Goal: Information Seeking & Learning: Understand process/instructions

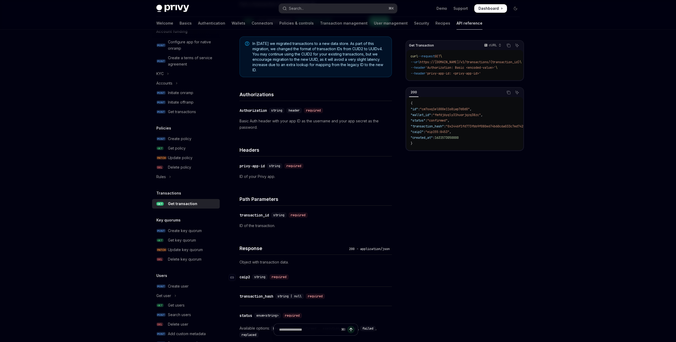
scroll to position [59, 0]
drag, startPoint x: 266, startPoint y: 120, endPoint x: 357, endPoint y: 121, distance: 90.3
click at [357, 121] on p "Basic Auth header with your app ID as the username and your app secret as the p…" at bounding box center [316, 124] width 152 height 13
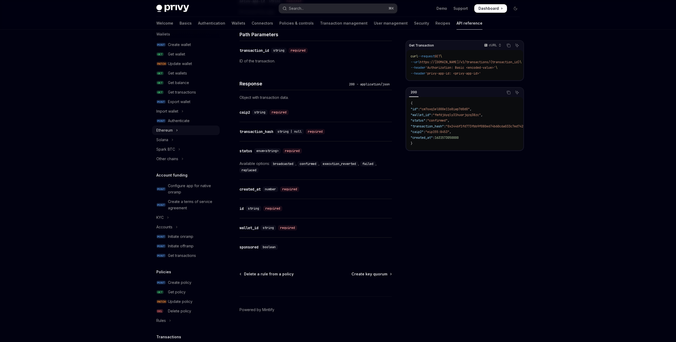
scroll to position [0, 0]
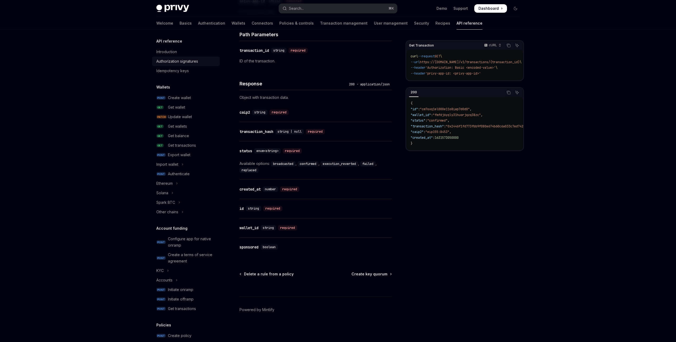
click at [179, 60] on div "Authorization signatures" at bounding box center [177, 61] width 42 height 6
type textarea "*"
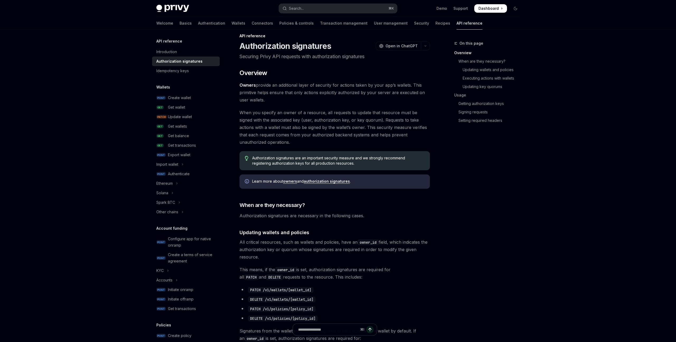
scroll to position [8, 0]
drag, startPoint x: 263, startPoint y: 111, endPoint x: 307, endPoint y: 112, distance: 44.9
click at [307, 112] on span "When you specify an owner of a resource, all requests to update that resource m…" at bounding box center [335, 126] width 190 height 37
drag, startPoint x: 368, startPoint y: 112, endPoint x: 379, endPoint y: 112, distance: 11.1
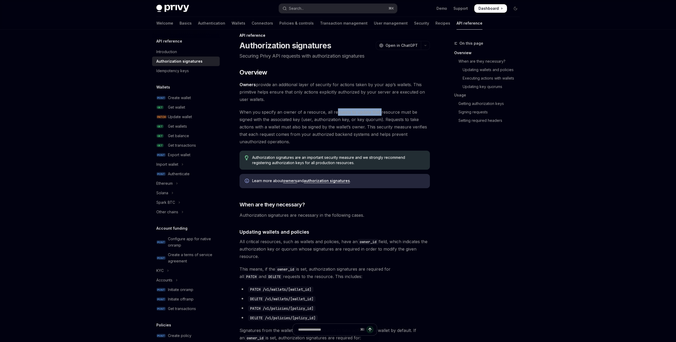
click at [379, 112] on span "When you specify an owner of a resource, all requests to update that resource m…" at bounding box center [335, 126] width 190 height 37
drag, startPoint x: 293, startPoint y: 120, endPoint x: 322, endPoint y: 122, distance: 29.1
click at [322, 122] on span "When you specify an owner of a resource, all requests to update that resource m…" at bounding box center [335, 126] width 190 height 37
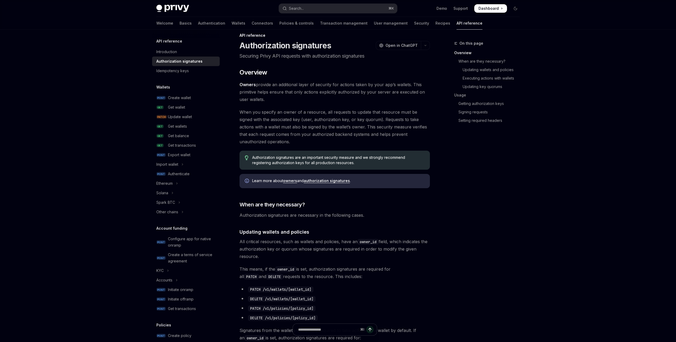
drag, startPoint x: 278, startPoint y: 125, endPoint x: 321, endPoint y: 127, distance: 43.9
click at [321, 127] on span "When you specify an owner of a resource, all requests to update that resource m…" at bounding box center [335, 126] width 190 height 37
drag, startPoint x: 341, startPoint y: 127, endPoint x: 325, endPoint y: 127, distance: 15.6
click at [325, 127] on span "When you specify an owner of a resource, all requests to update that resource m…" at bounding box center [335, 126] width 190 height 37
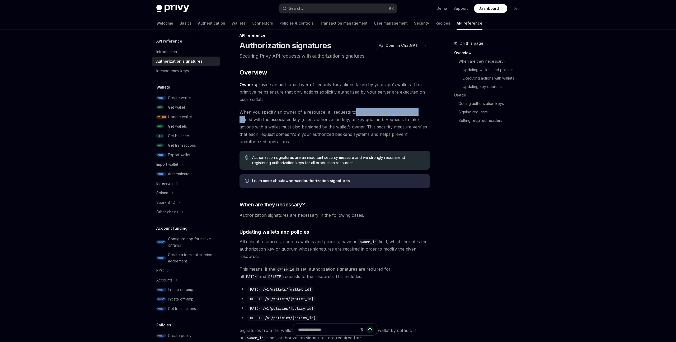
drag, startPoint x: 352, startPoint y: 111, endPoint x: 421, endPoint y: 114, distance: 68.7
click at [421, 114] on span "When you specify an owner of a resource, all requests to update that resource m…" at bounding box center [335, 126] width 190 height 37
click at [375, 119] on span "When you specify an owner of a resource, all requests to update that resource m…" at bounding box center [335, 126] width 190 height 37
drag, startPoint x: 275, startPoint y: 111, endPoint x: 337, endPoint y: 123, distance: 63.4
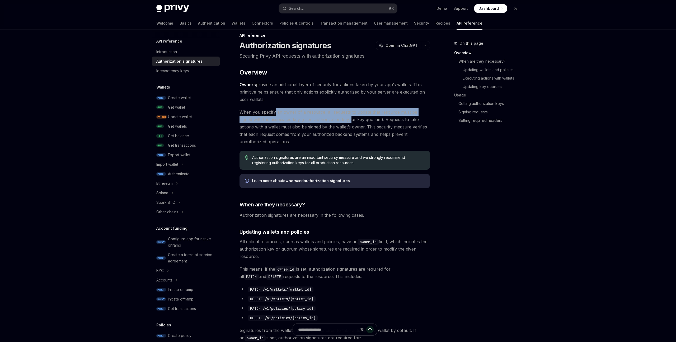
click at [337, 123] on span "When you specify an owner of a resource, all requests to update that resource m…" at bounding box center [335, 126] width 190 height 37
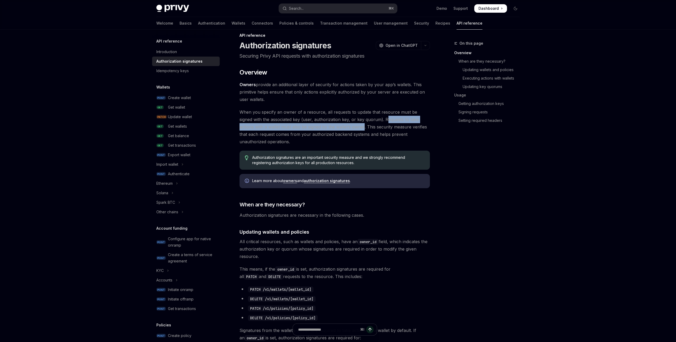
drag, startPoint x: 372, startPoint y: 118, endPoint x: 339, endPoint y: 127, distance: 34.3
click at [339, 127] on span "When you specify an owner of a resource, all requests to update that resource m…" at bounding box center [335, 126] width 190 height 37
click at [354, 127] on span "When you specify an owner of a resource, all requests to update that resource m…" at bounding box center [335, 126] width 190 height 37
drag, startPoint x: 342, startPoint y: 127, endPoint x: 372, endPoint y: 125, distance: 29.9
click at [369, 126] on span "When you specify an owner of a resource, all requests to update that resource m…" at bounding box center [335, 126] width 190 height 37
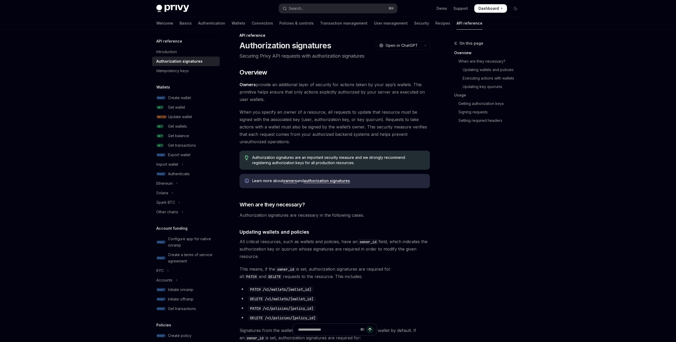
click at [379, 125] on span "When you specify an owner of a resource, all requests to update that resource m…" at bounding box center [335, 126] width 190 height 37
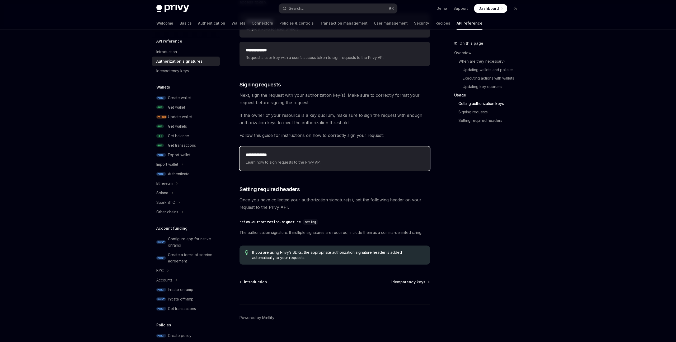
scroll to position [770, 0]
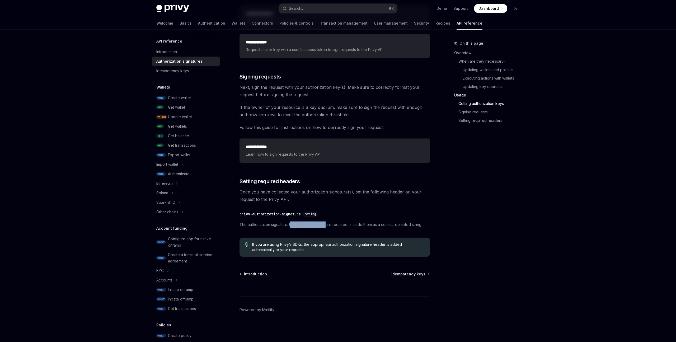
drag, startPoint x: 291, startPoint y: 225, endPoint x: 328, endPoint y: 225, distance: 36.5
click at [328, 225] on span "The authorization signature. If multiple signatures are required, include them …" at bounding box center [335, 224] width 190 height 6
